Goal: Use online tool/utility: Utilize a website feature to perform a specific function

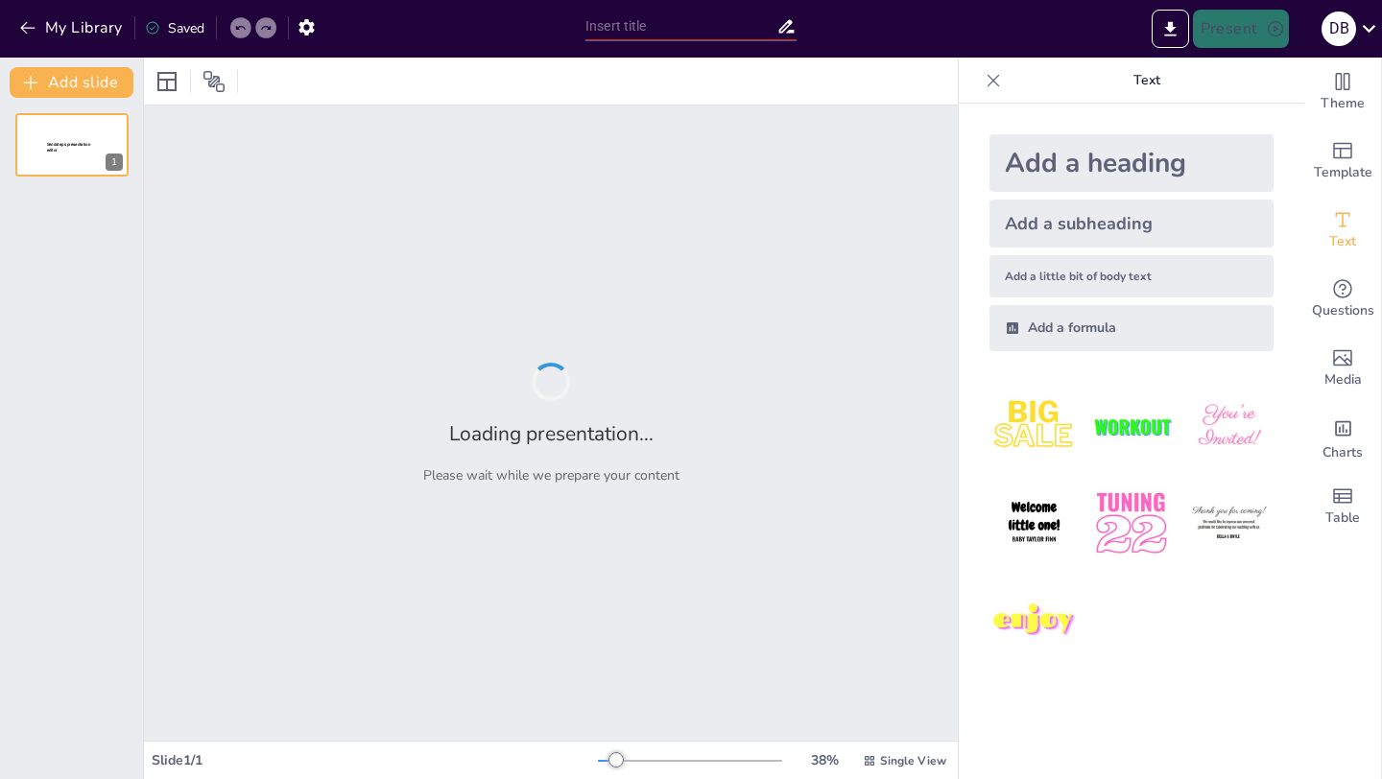
type input "Imported La Fête Wine Co - [PERSON_NAME] Introduction.pptx"
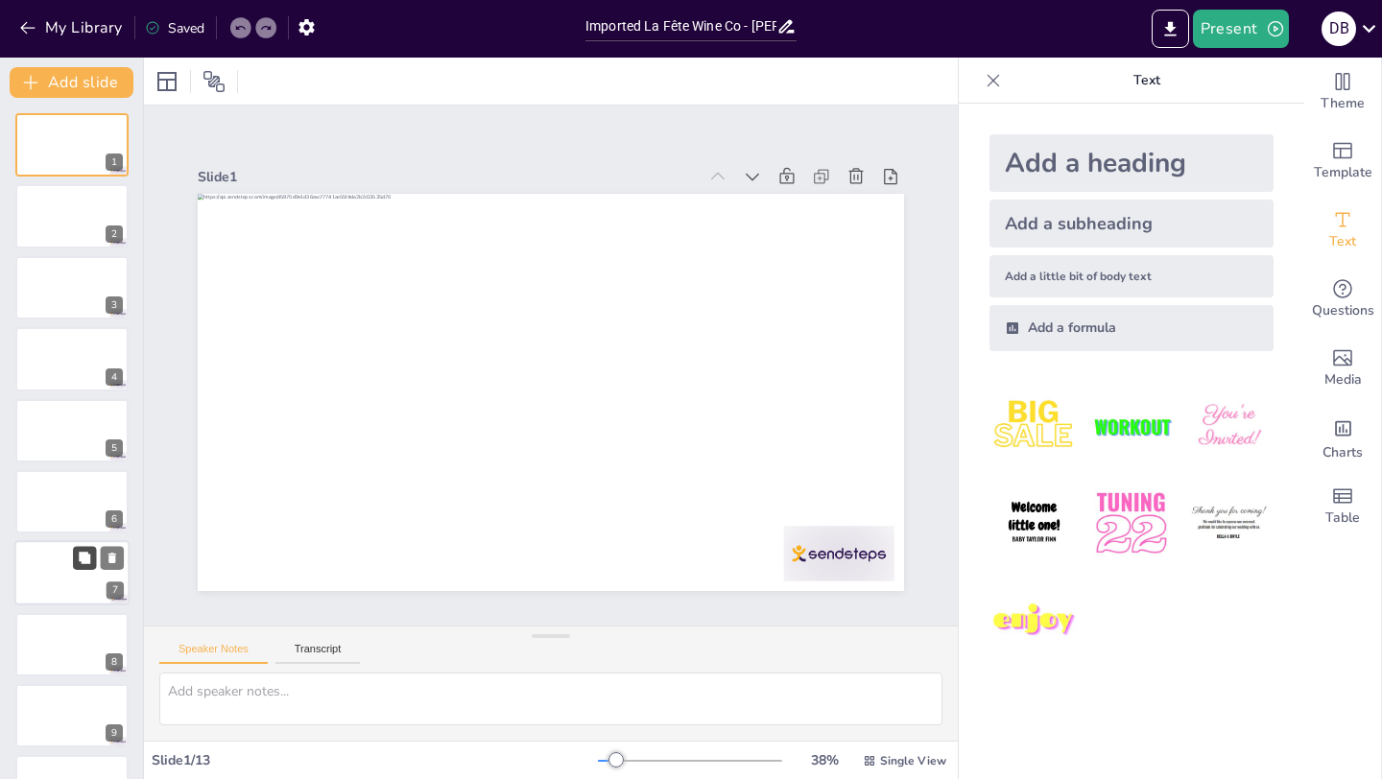
click at [73, 548] on button at bounding box center [84, 558] width 23 height 23
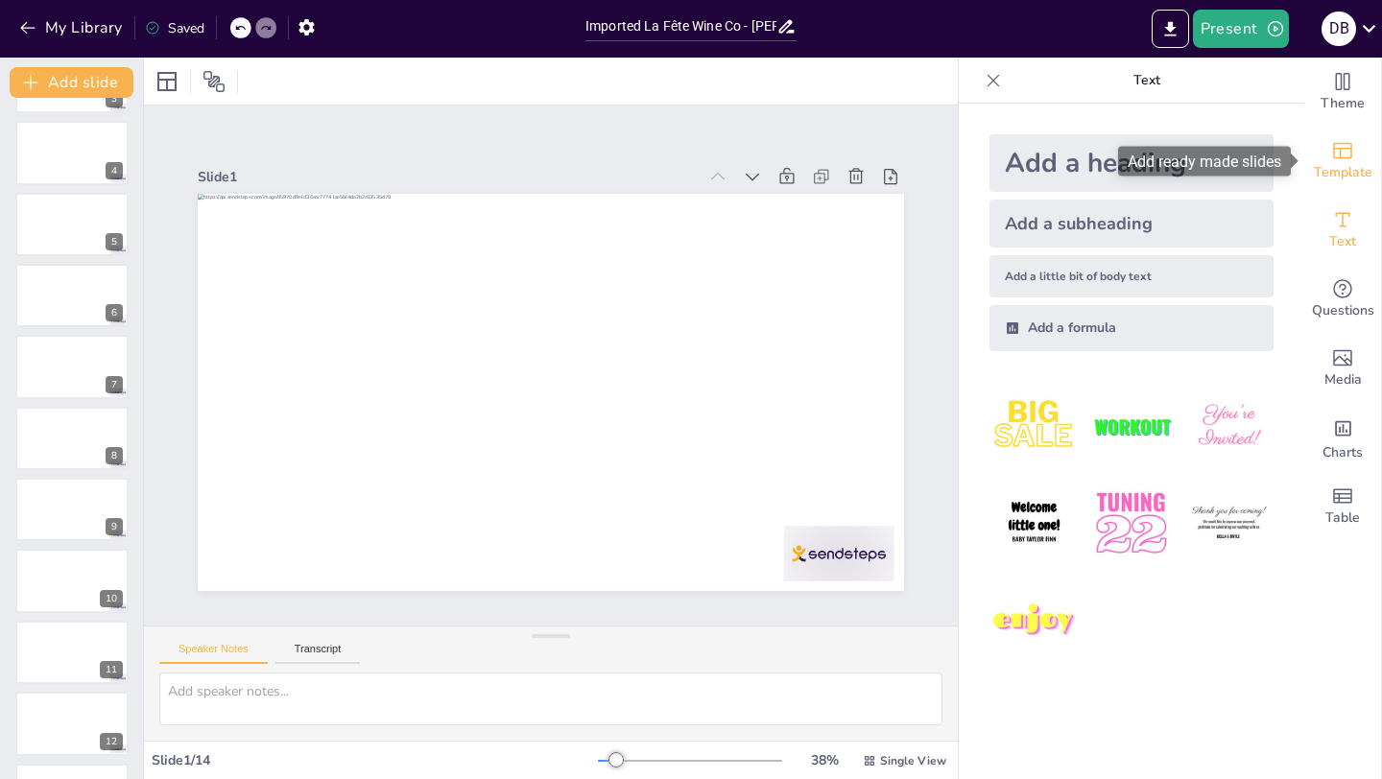
click at [1357, 151] on div "Template" at bounding box center [1342, 161] width 77 height 69
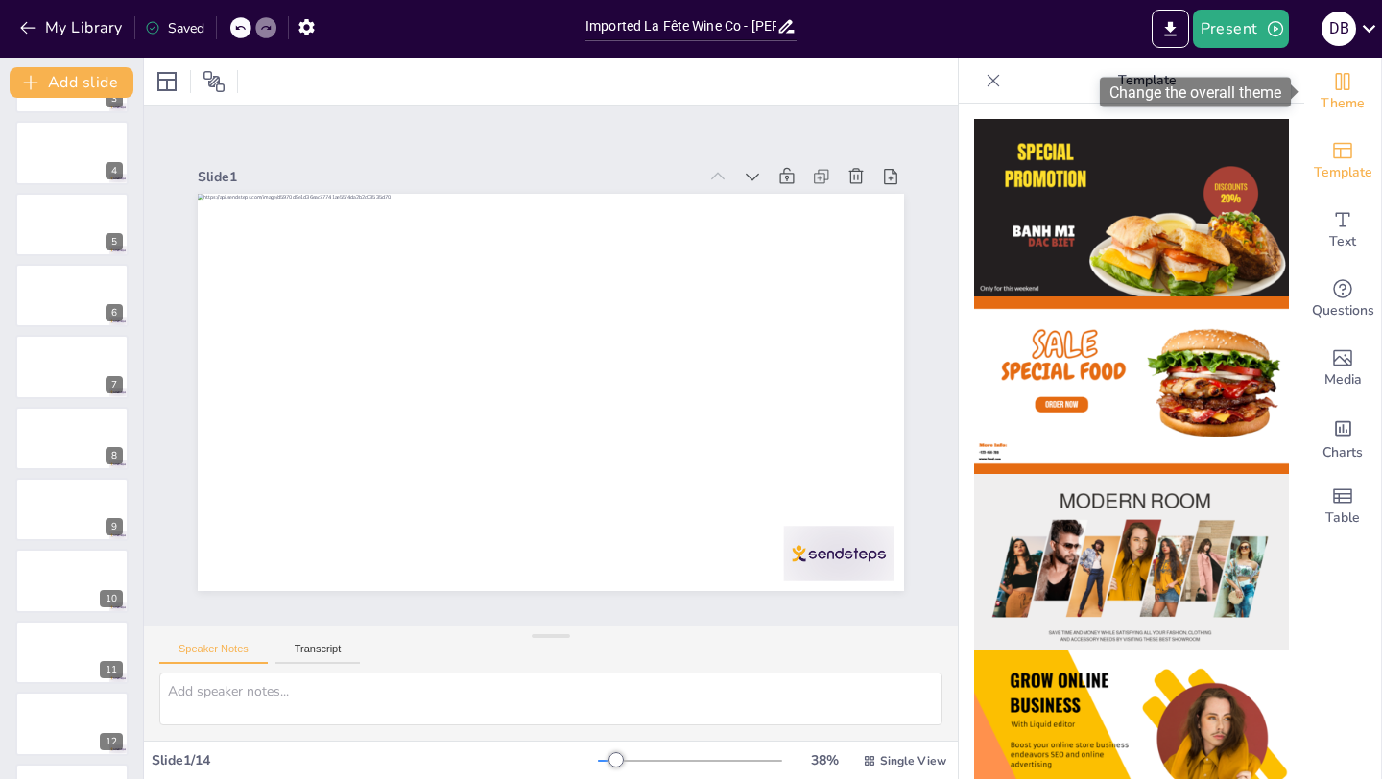
click at [1356, 84] on div "Theme" at bounding box center [1342, 92] width 77 height 69
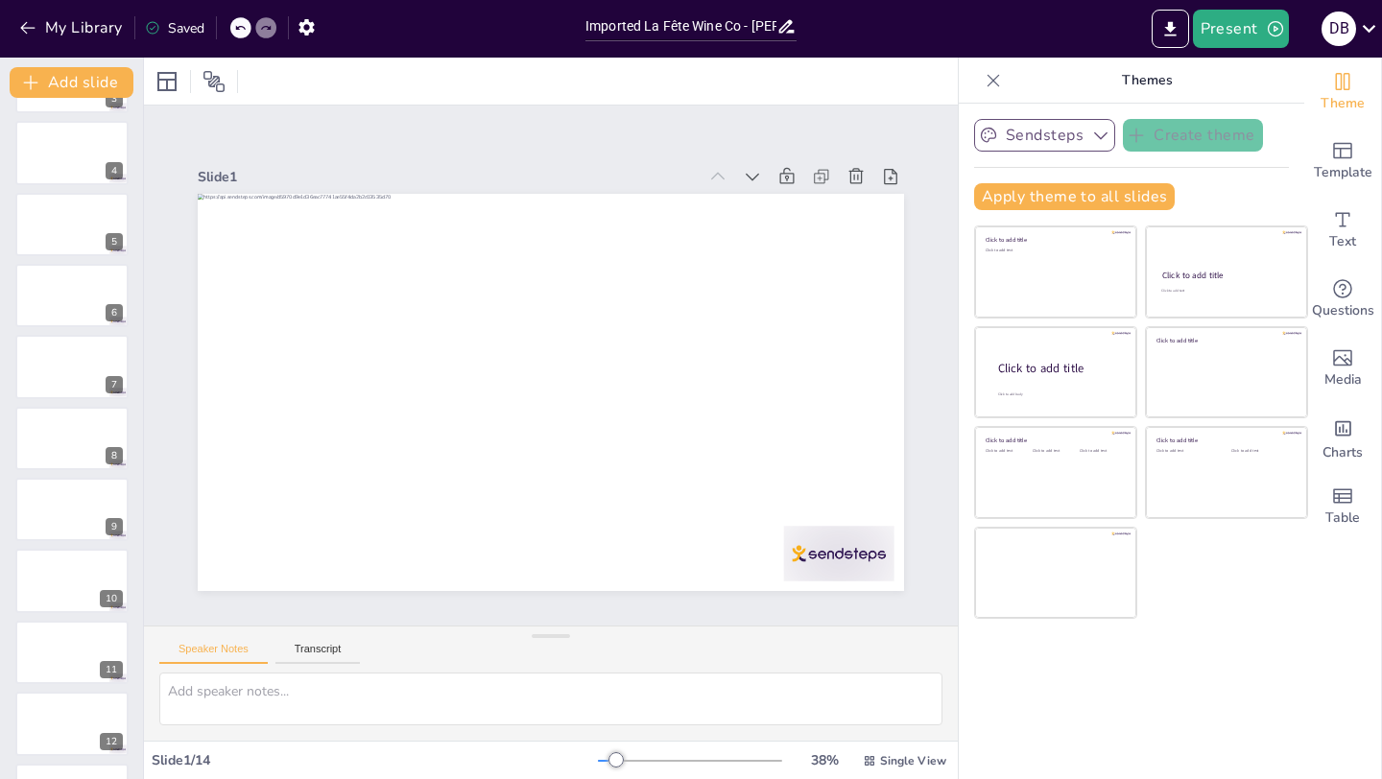
click at [1098, 137] on icon "button" at bounding box center [1100, 136] width 13 height 8
click at [816, 116] on div "Slide 1 Slide 2 Slide 3 Slide 4 Slide 5 Slide 6 Slide 7 Slide 8 Slide 9 Slide 1…" at bounding box center [550, 365] width 935 height 746
click at [309, 31] on icon "button" at bounding box center [305, 27] width 15 height 16
